Goal: Find specific page/section: Find specific page/section

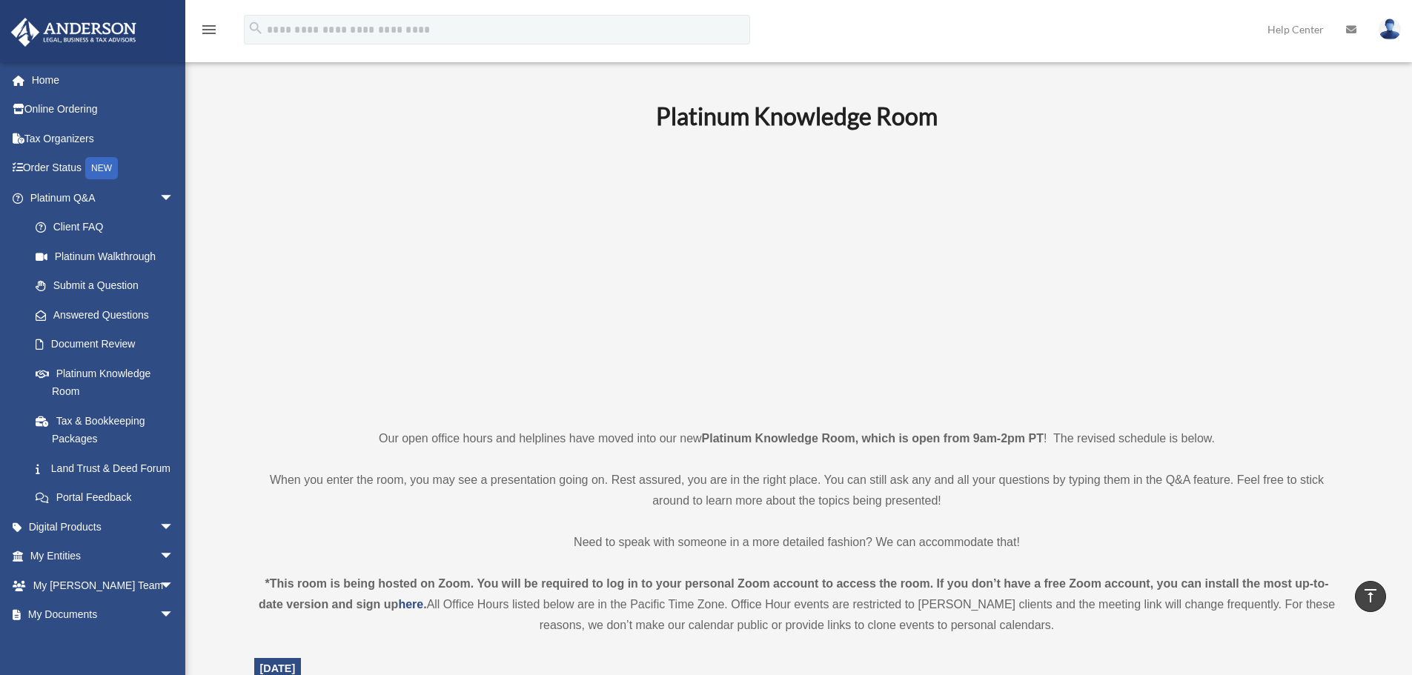
scroll to position [533, 0]
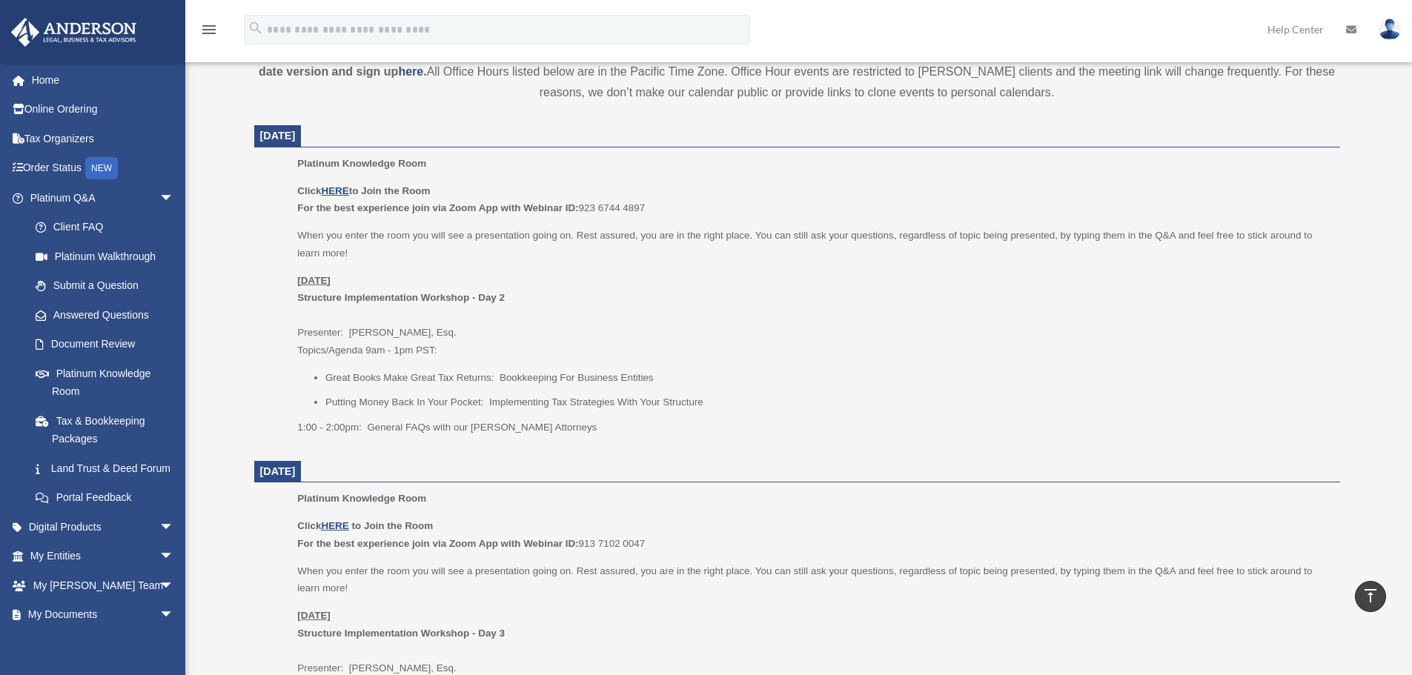
click at [329, 190] on u "HERE" at bounding box center [334, 190] width 27 height 11
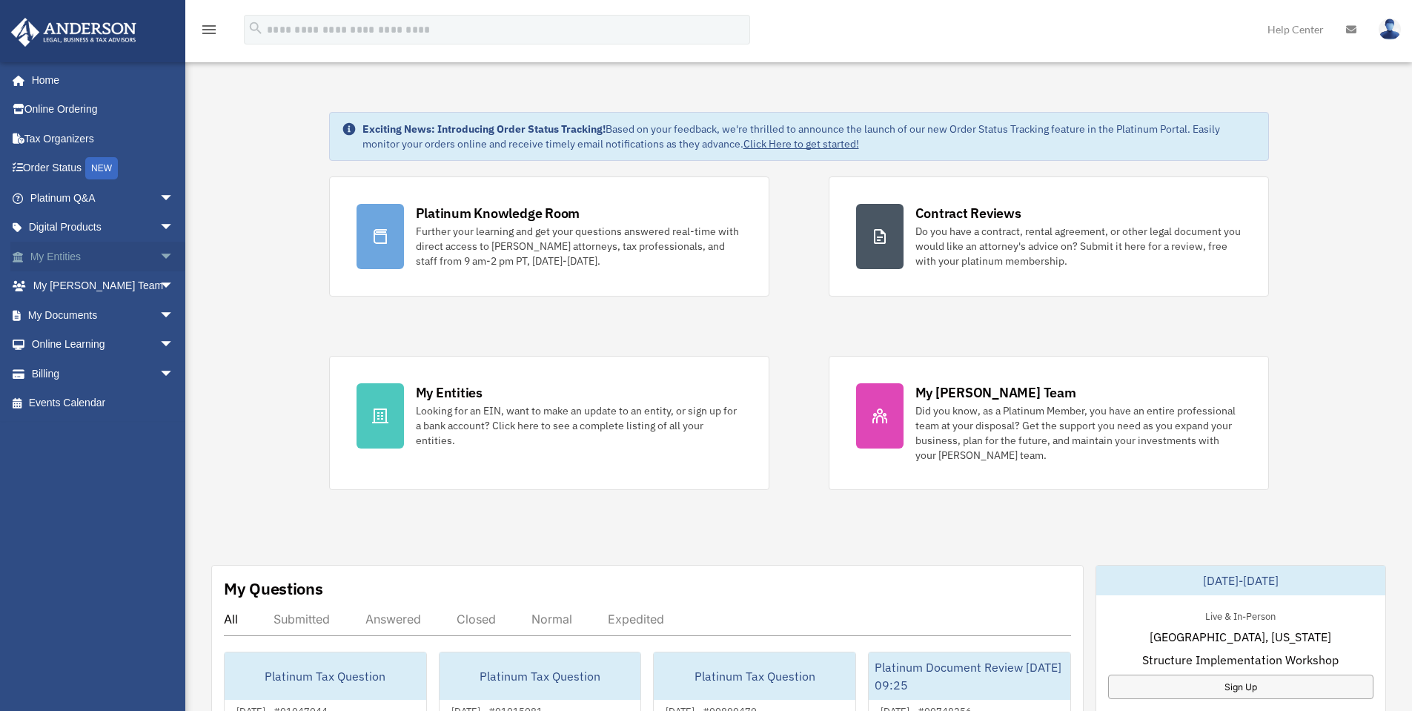
click at [127, 255] on link "My Entities arrow_drop_down" at bounding box center [103, 257] width 186 height 30
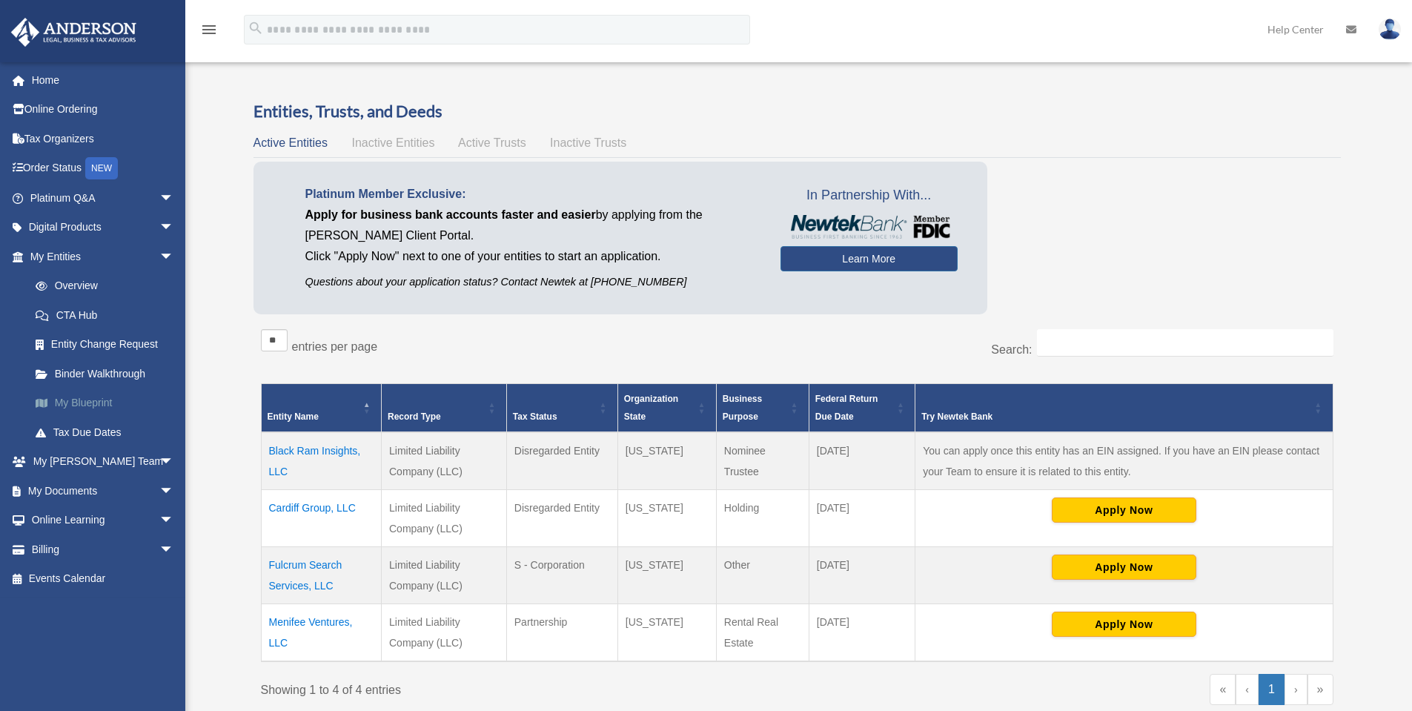
click at [95, 400] on link "My Blueprint" at bounding box center [109, 403] width 176 height 30
